Goal: Transaction & Acquisition: Purchase product/service

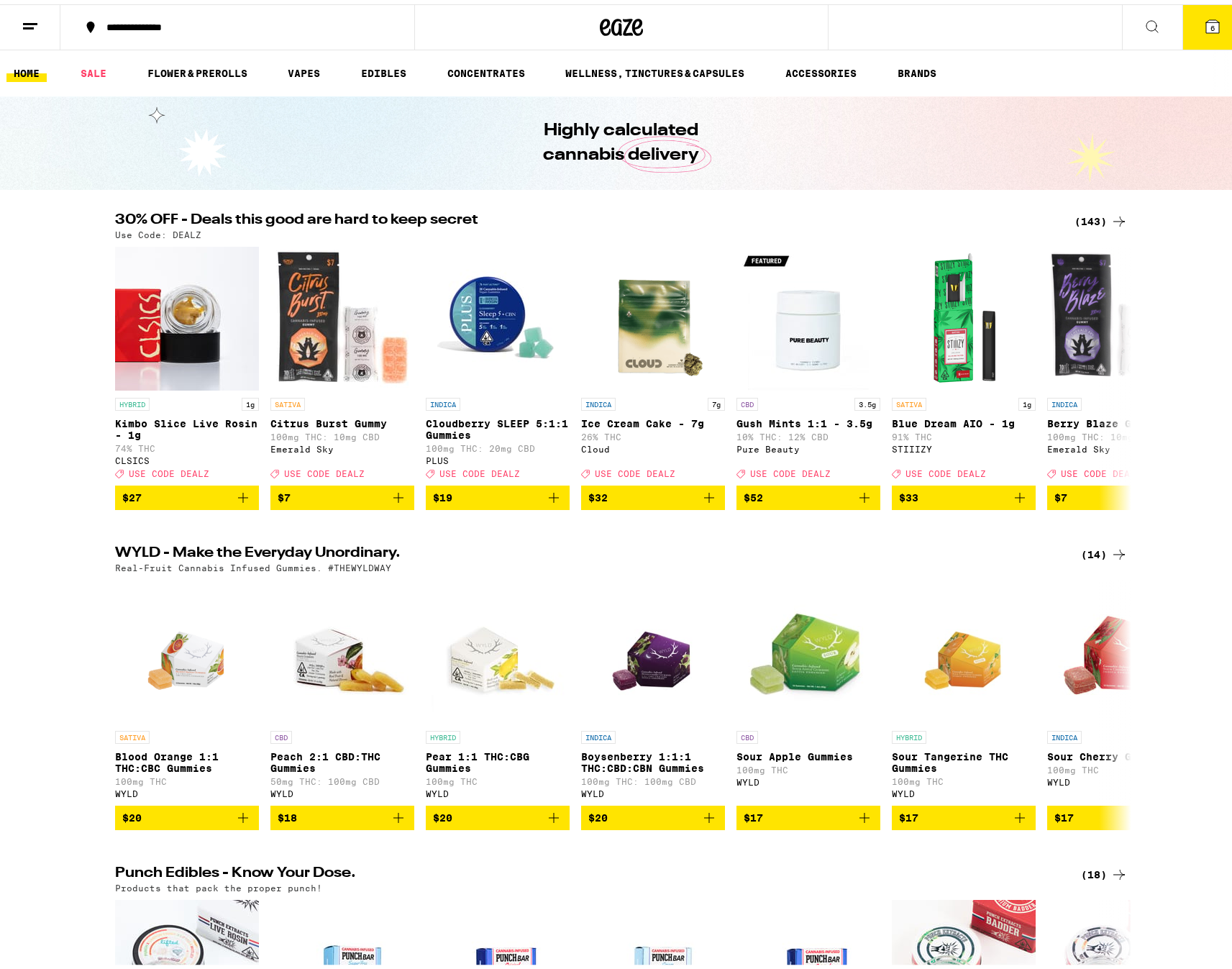
click at [1084, 217] on div "(143)" at bounding box center [1101, 217] width 53 height 17
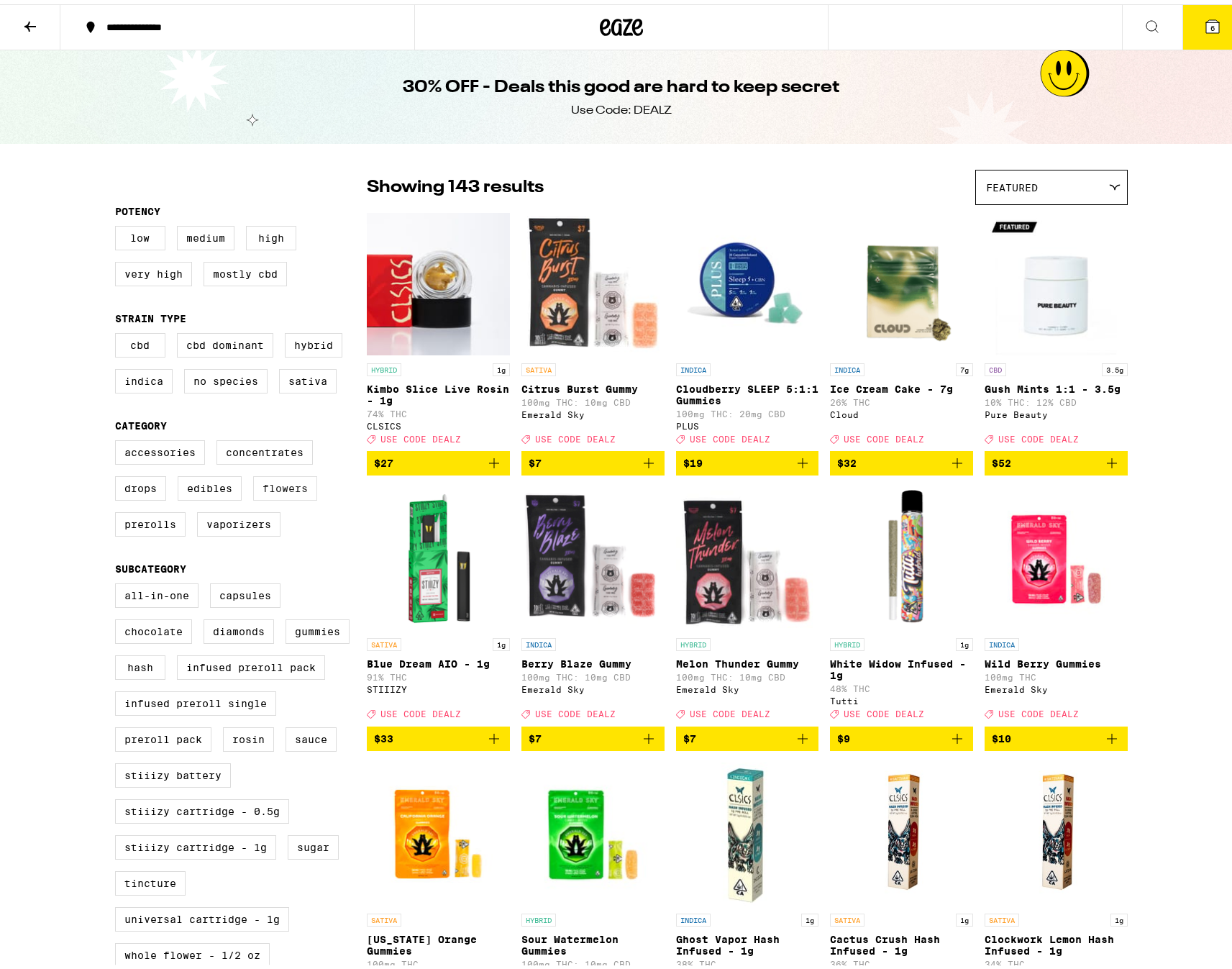
click at [276, 492] on label "Flowers" at bounding box center [285, 484] width 64 height 24
click at [119, 439] on input "Flowers" at bounding box center [118, 438] width 1 height 1
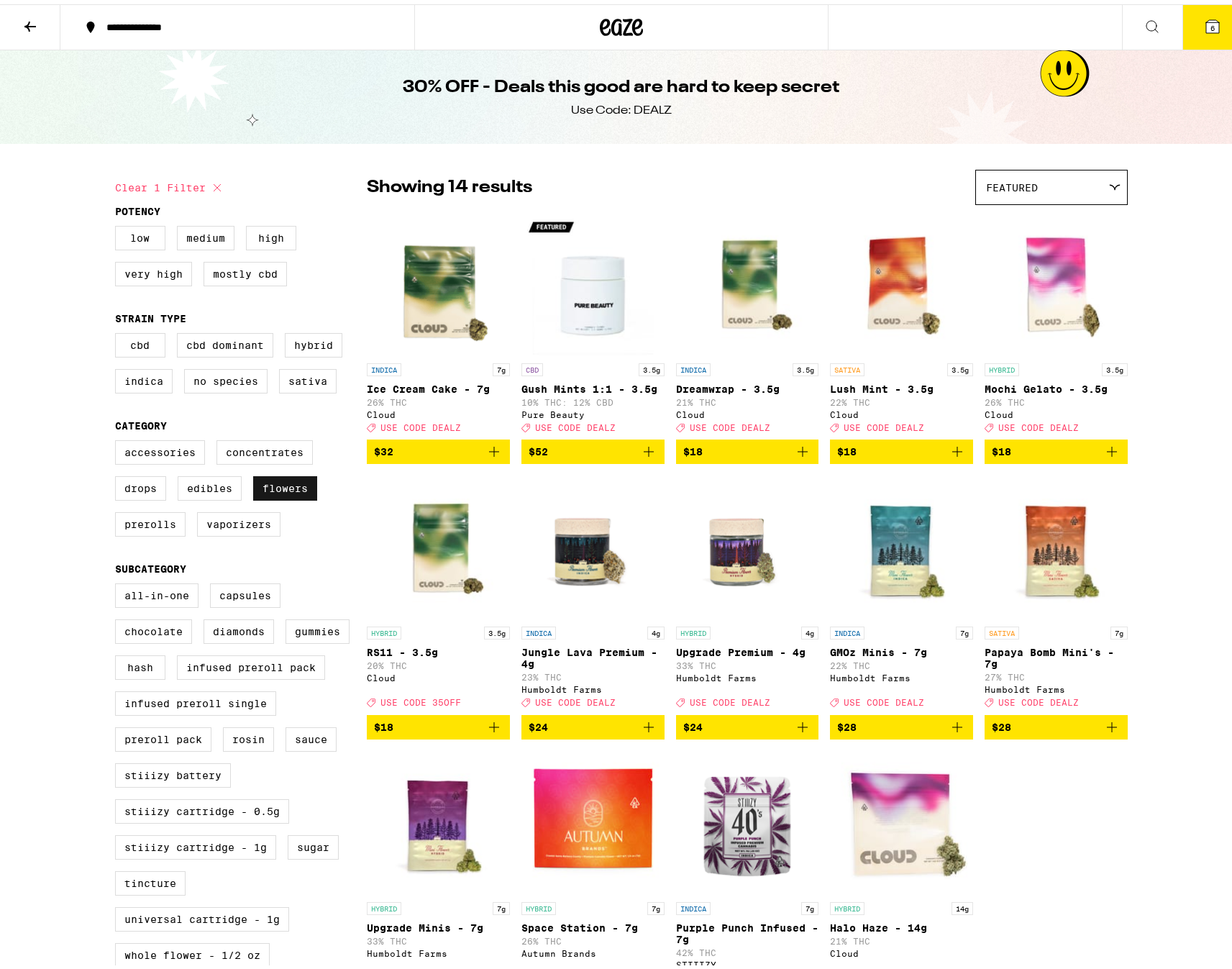
click at [283, 495] on label "Flowers" at bounding box center [285, 484] width 64 height 24
click at [119, 439] on input "Flowers" at bounding box center [118, 438] width 1 height 1
checkbox input "false"
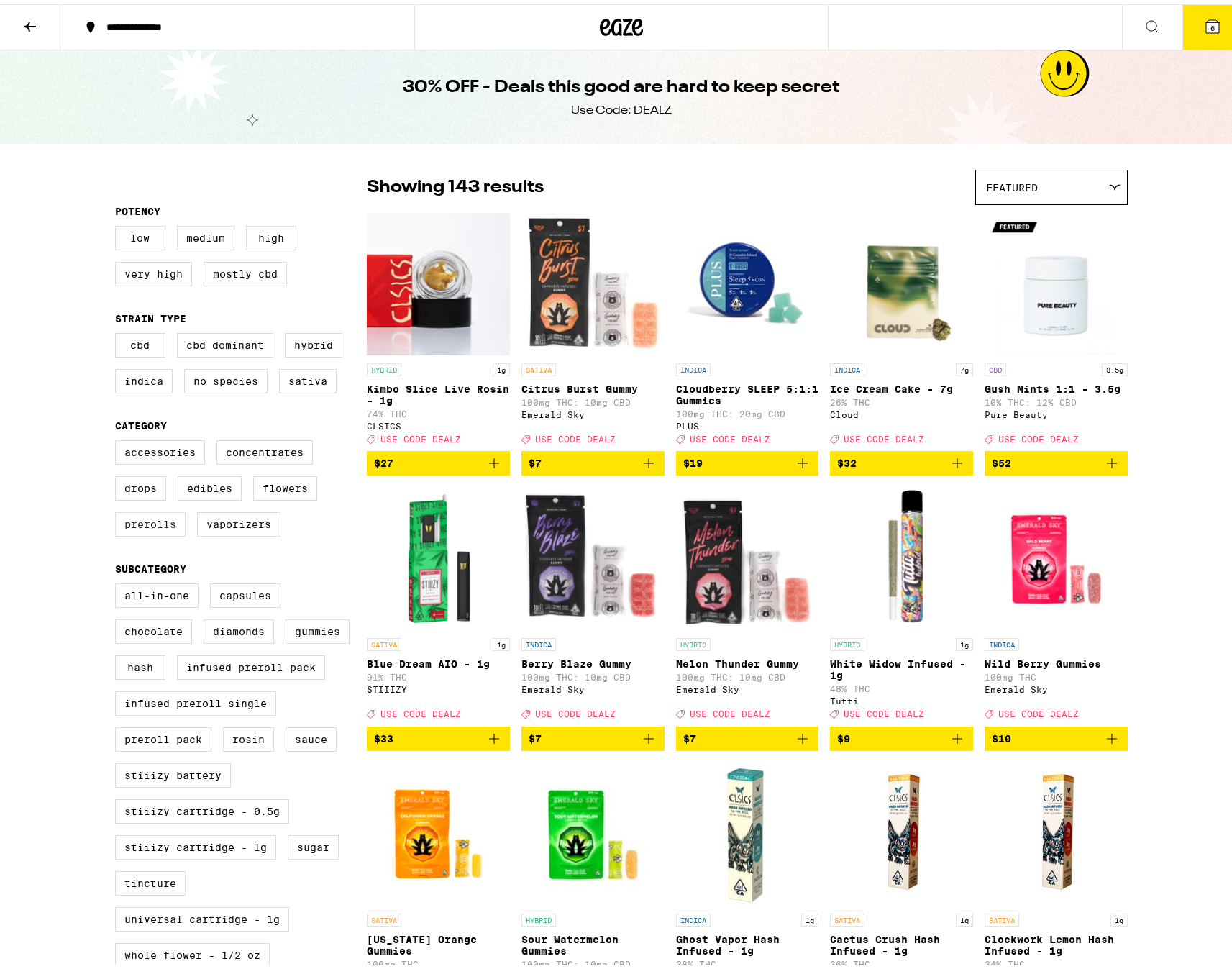
click at [139, 532] on label "Prerolls" at bounding box center [150, 520] width 70 height 24
click at [119, 439] on input "Prerolls" at bounding box center [118, 438] width 1 height 1
checkbox input "true"
